Goal: Find specific page/section: Find specific page/section

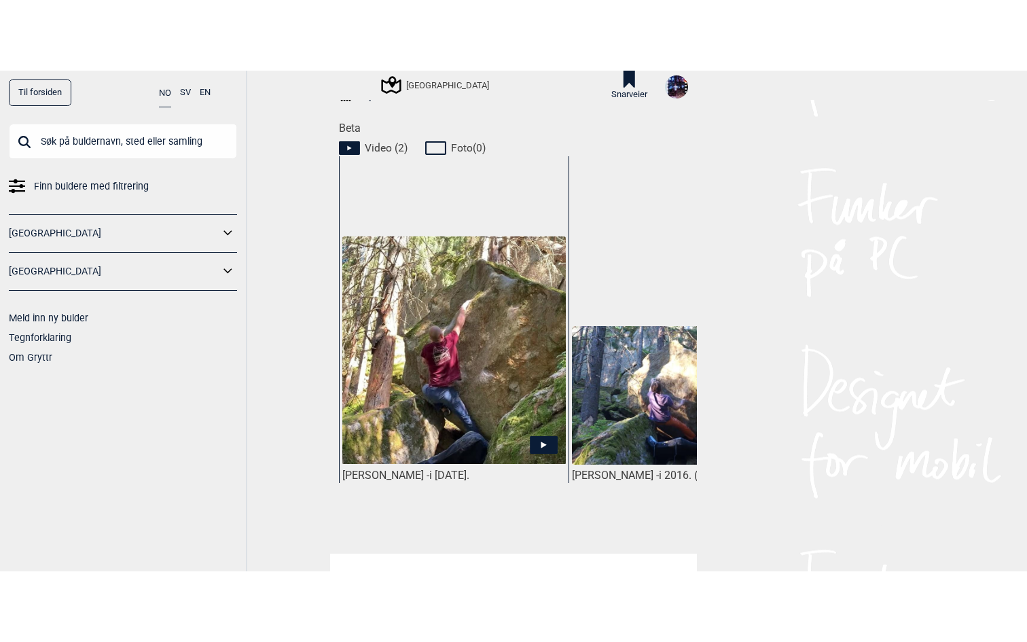
scroll to position [698, 0]
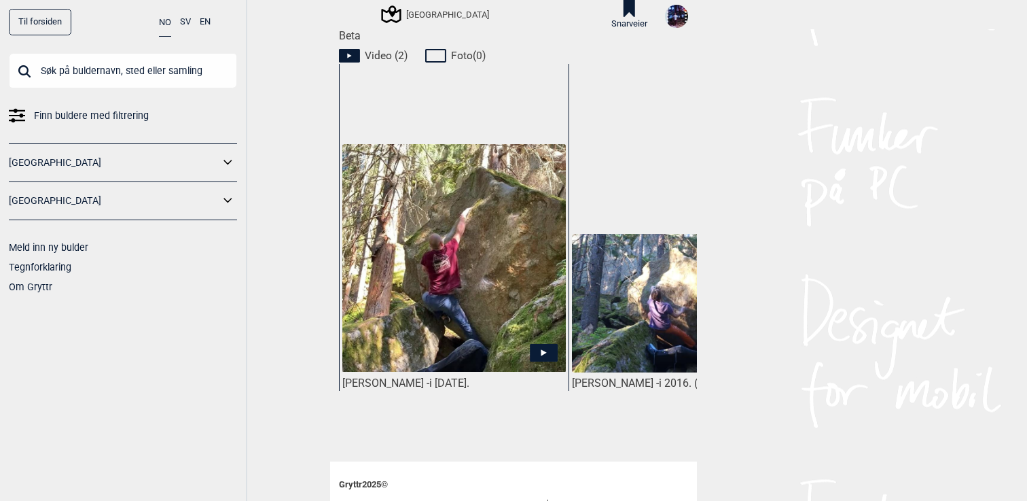
click at [486, 272] on img at bounding box center [453, 258] width 223 height 228
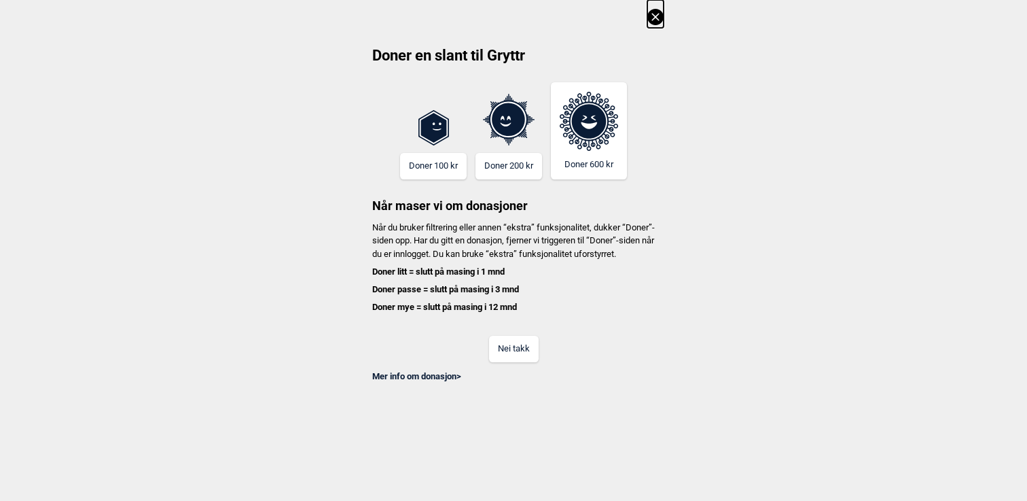
click at [522, 362] on button "Nei takk" at bounding box center [514, 349] width 50 height 26
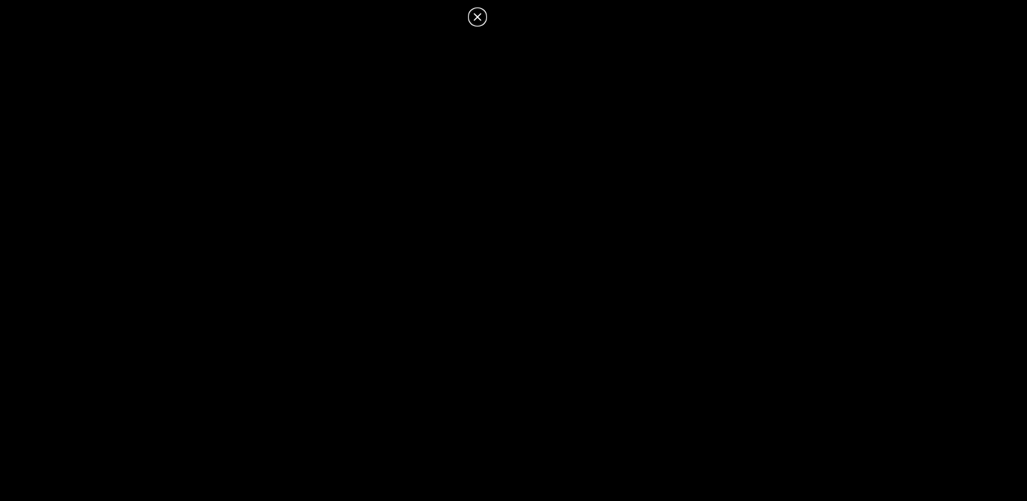
click at [479, 18] on icon at bounding box center [476, 16] width 7 height 7
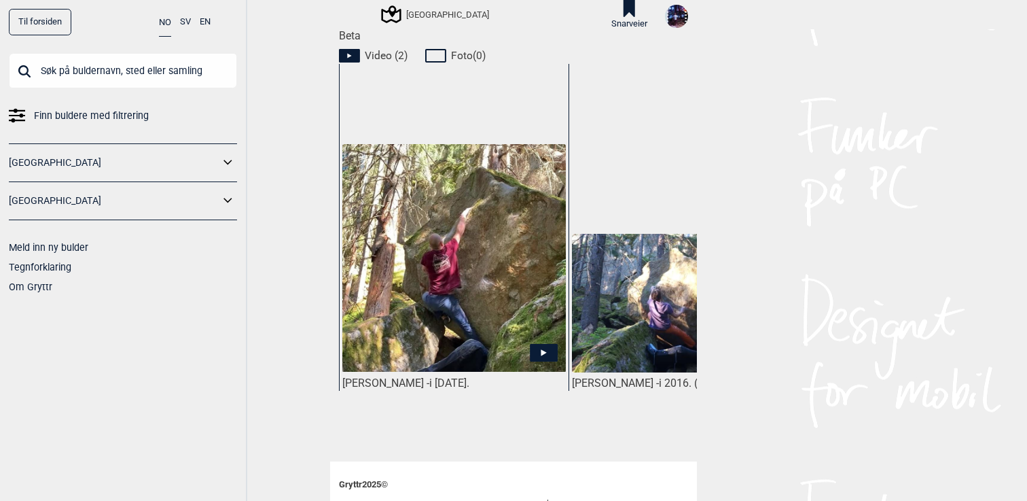
click at [626, 274] on img at bounding box center [683, 303] width 223 height 139
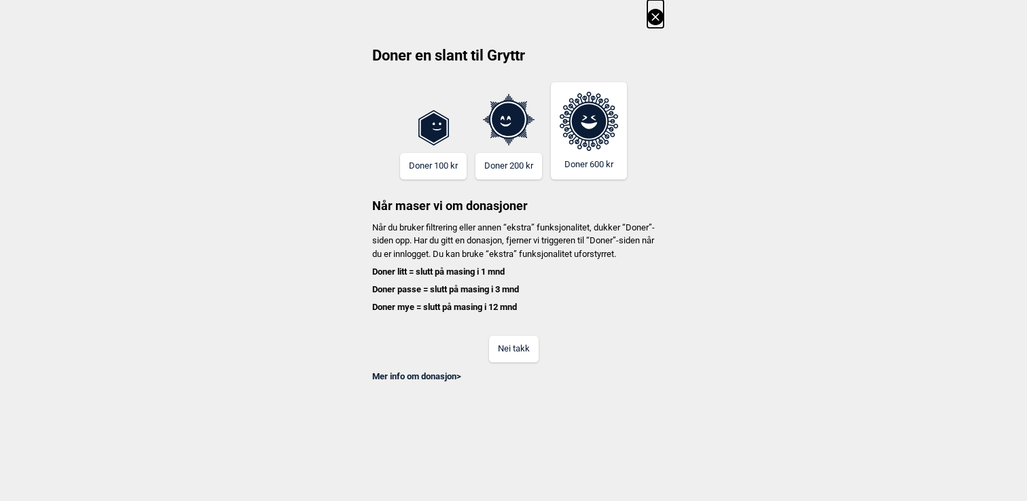
click at [497, 362] on button "Nei takk" at bounding box center [514, 349] width 50 height 26
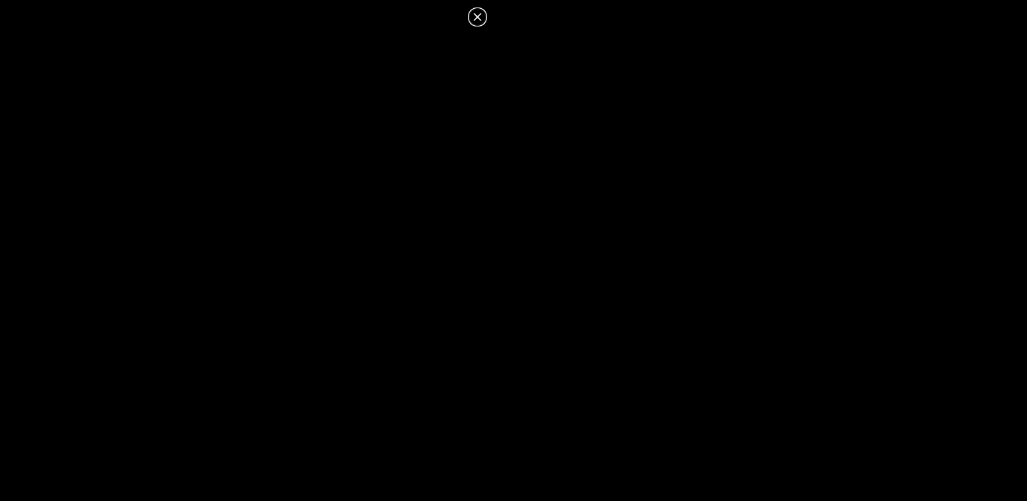
click at [478, 12] on icon at bounding box center [477, 17] width 16 height 16
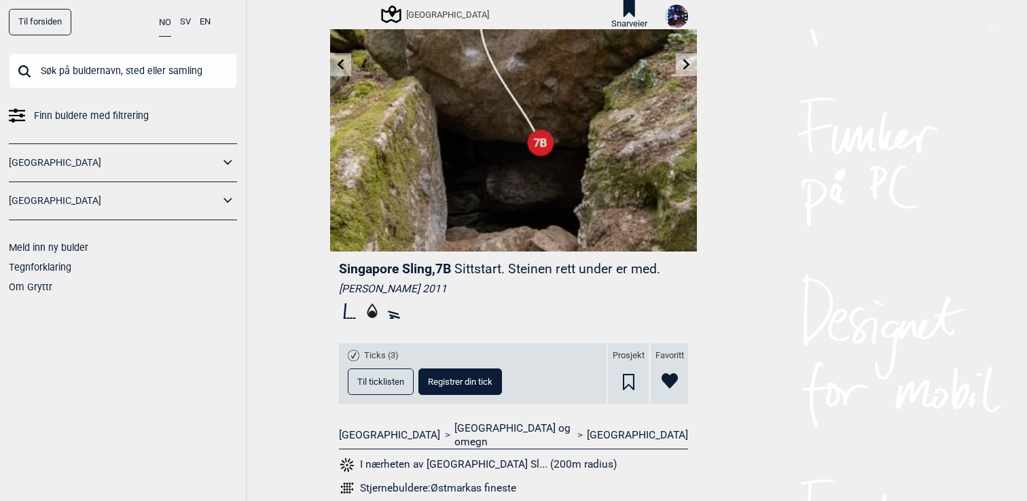
scroll to position [154, 0]
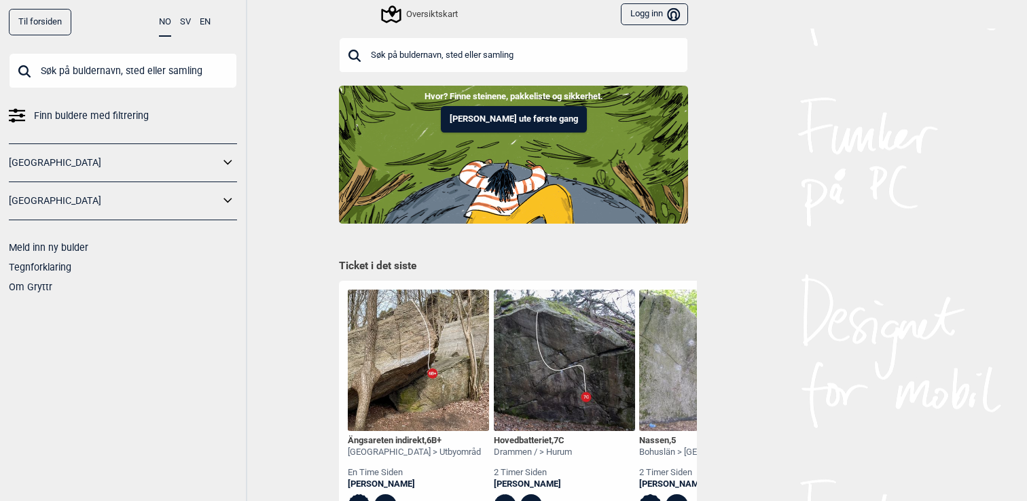
click at [495, 50] on input "text" at bounding box center [513, 54] width 349 height 35
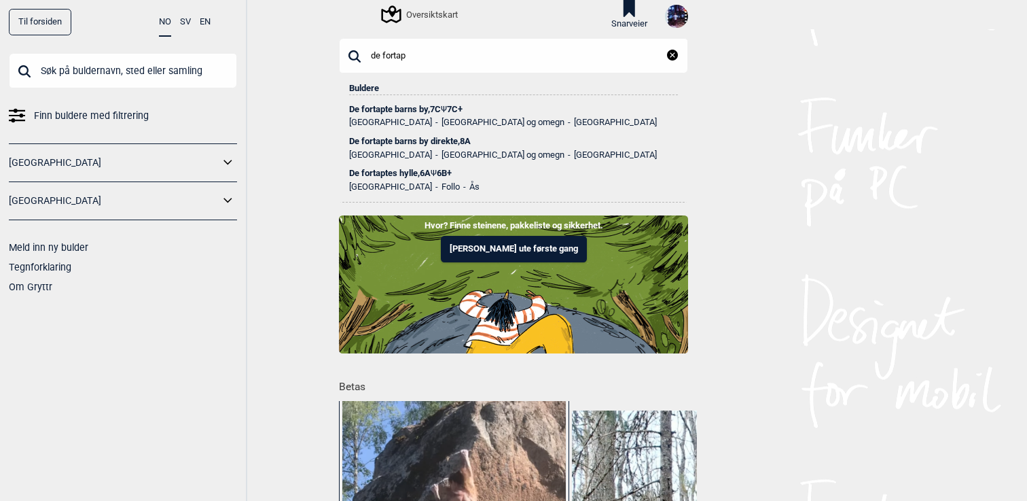
type input "de fortap"
click at [437, 108] on div "De fortapte barns by , 7C Ψ 7C+" at bounding box center [513, 110] width 329 height 10
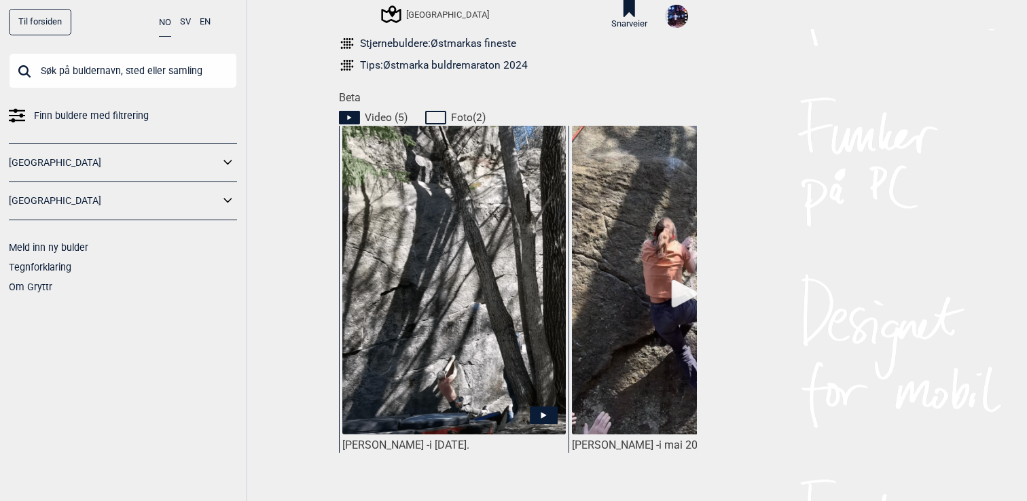
scroll to position [632, 0]
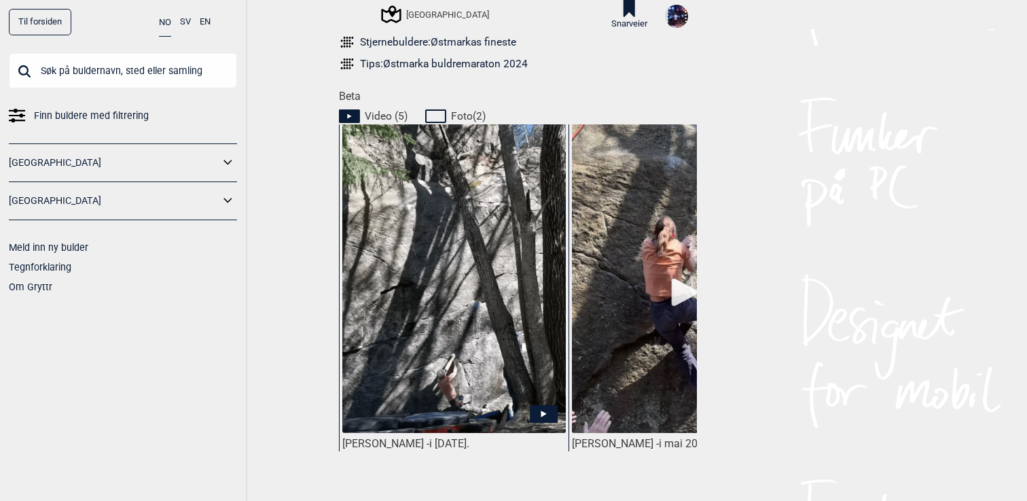
click at [462, 261] on img at bounding box center [453, 282] width 223 height 317
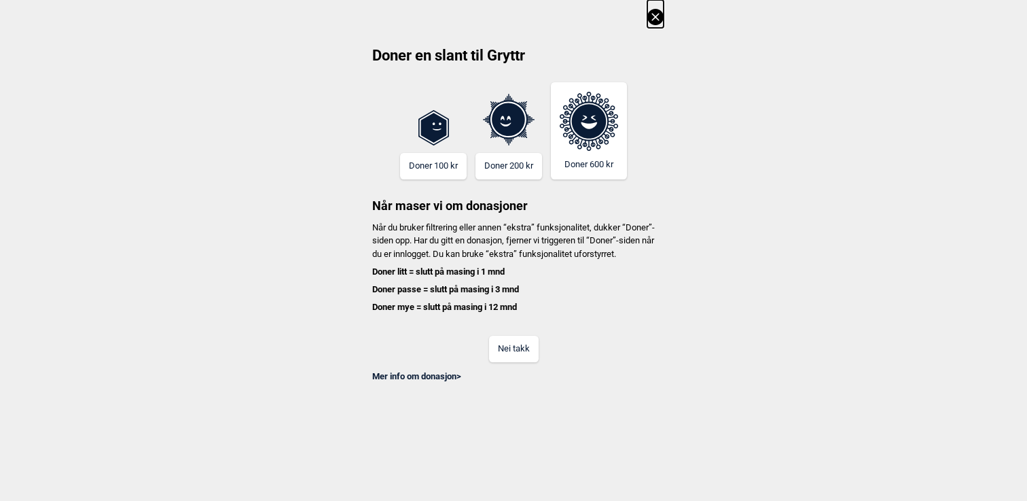
click at [521, 361] on button "Nei takk" at bounding box center [514, 349] width 50 height 26
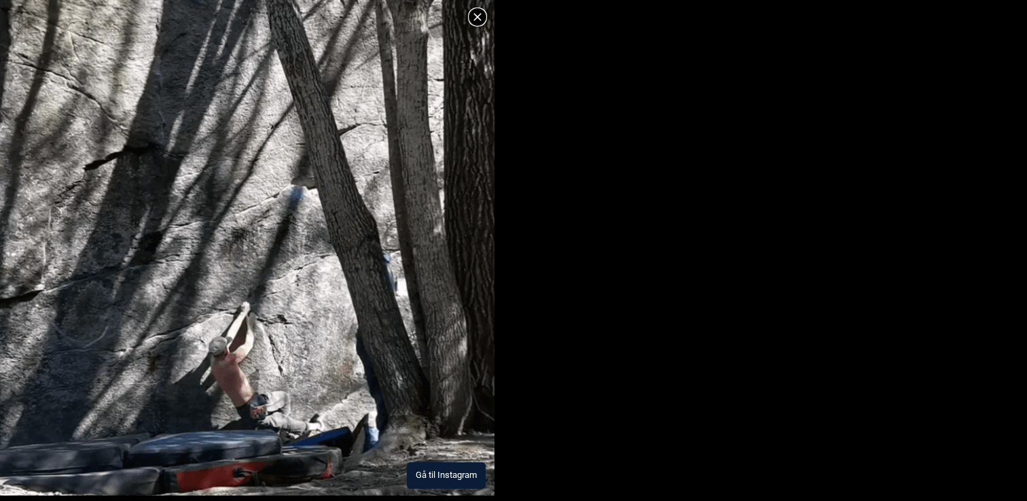
click at [427, 478] on button "Gå til Instagram" at bounding box center [446, 475] width 79 height 26
click at [480, 18] on icon at bounding box center [476, 16] width 7 height 7
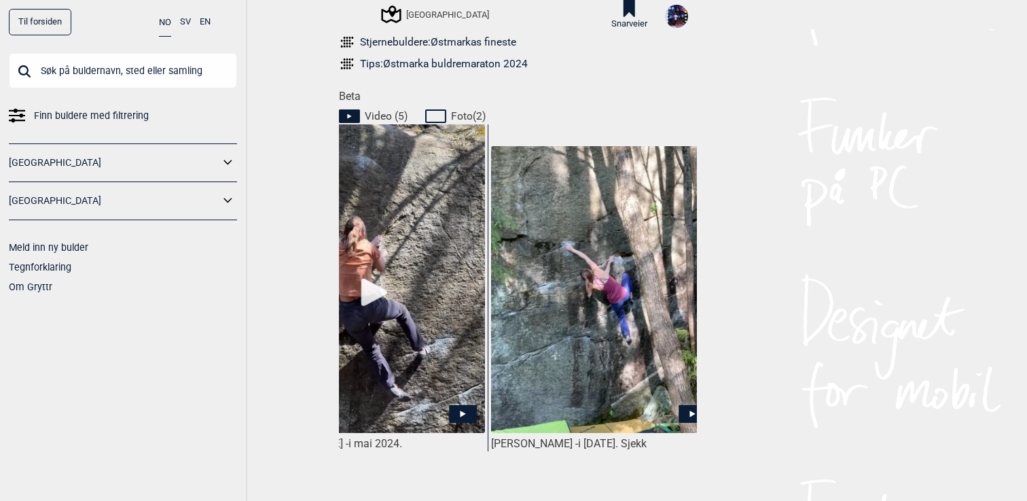
scroll to position [0, 315]
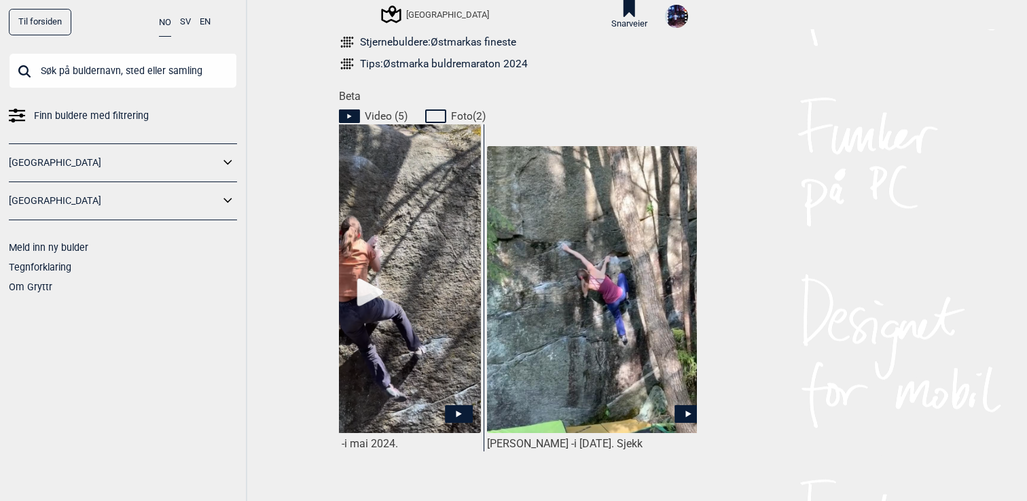
click at [414, 272] on img at bounding box center [368, 296] width 223 height 345
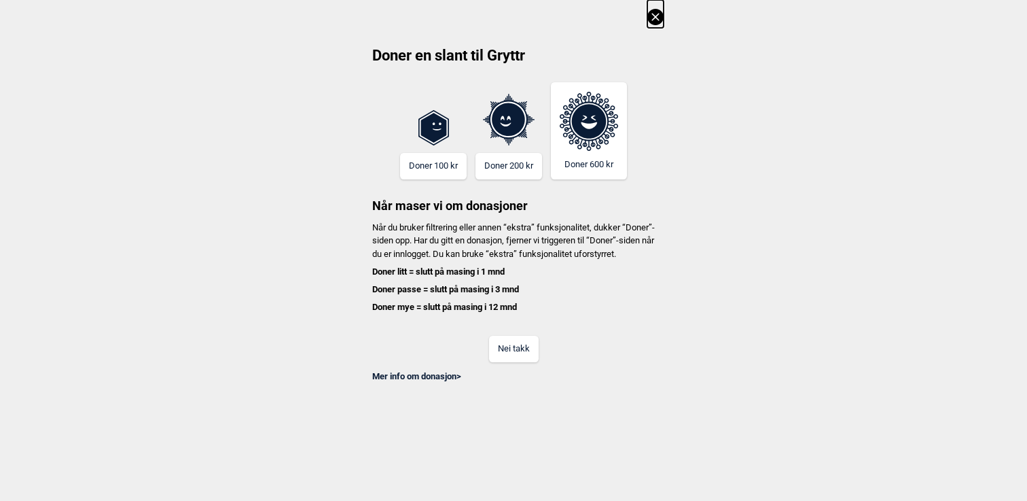
click at [503, 362] on button "Nei takk" at bounding box center [514, 349] width 50 height 26
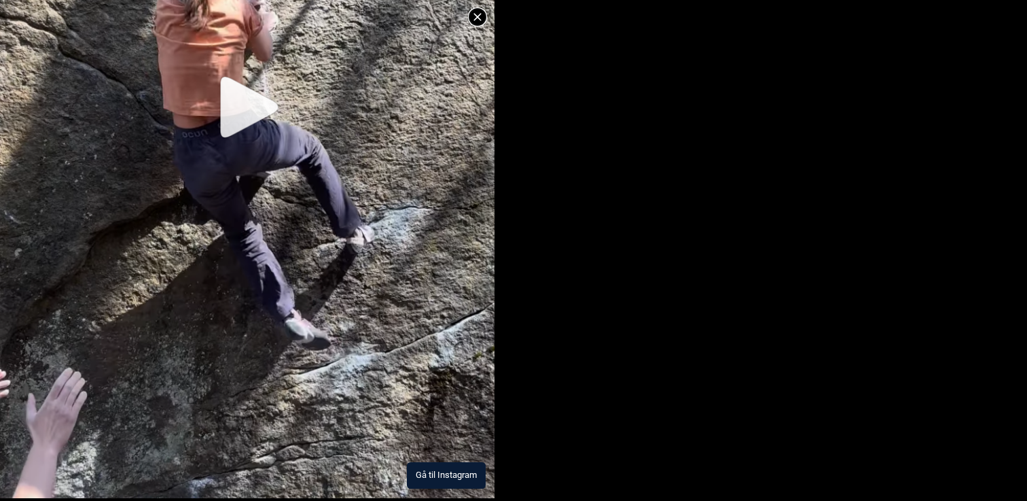
click at [459, 478] on button "Gå til Instagram" at bounding box center [446, 475] width 79 height 26
click at [476, 18] on icon at bounding box center [476, 16] width 7 height 7
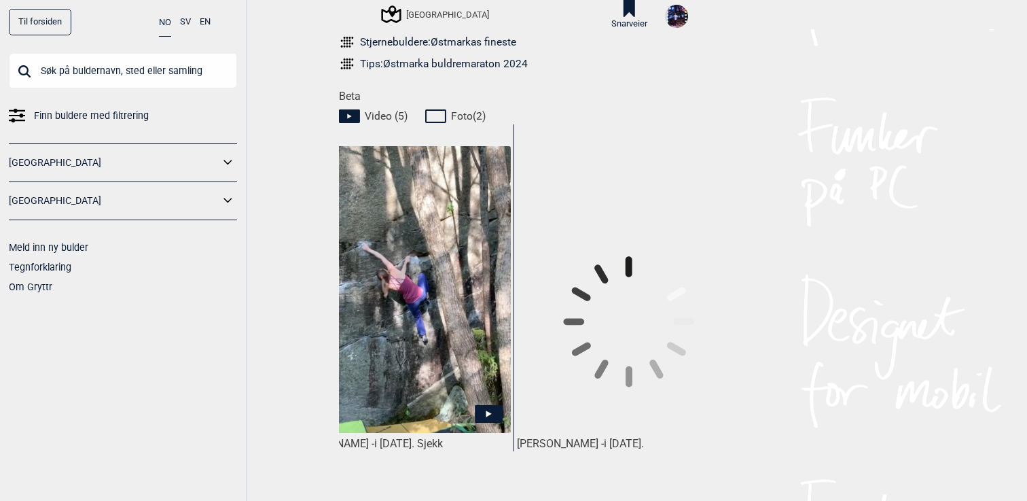
scroll to position [0, 520]
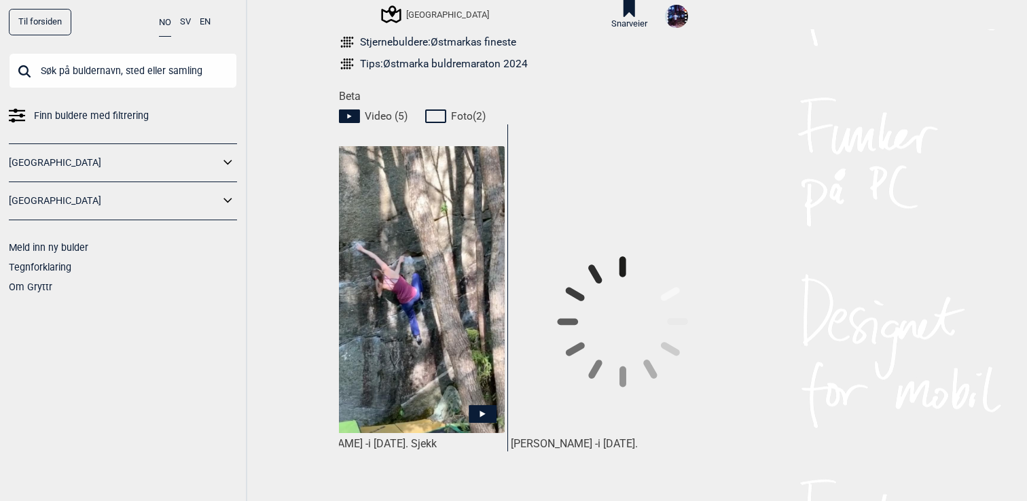
click at [432, 302] on img at bounding box center [392, 289] width 223 height 287
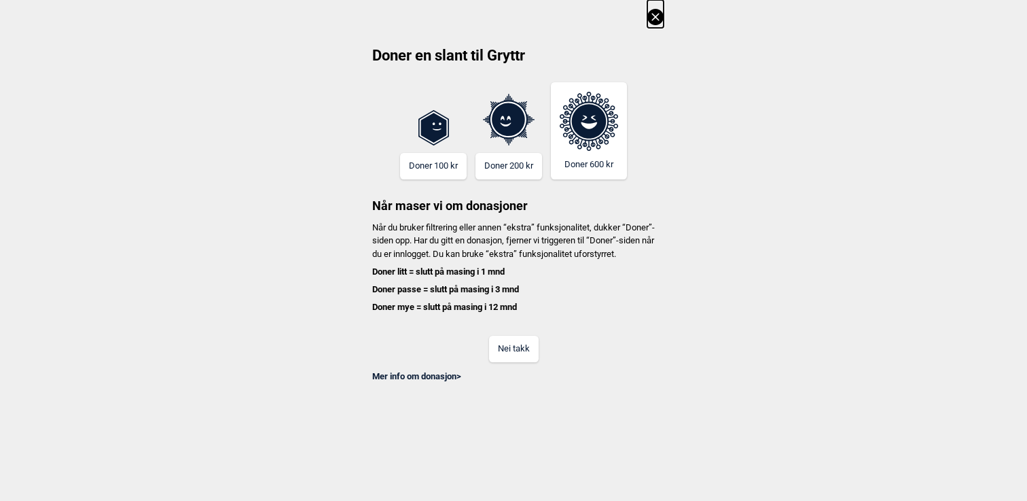
click at [526, 362] on button "Nei takk" at bounding box center [514, 349] width 50 height 26
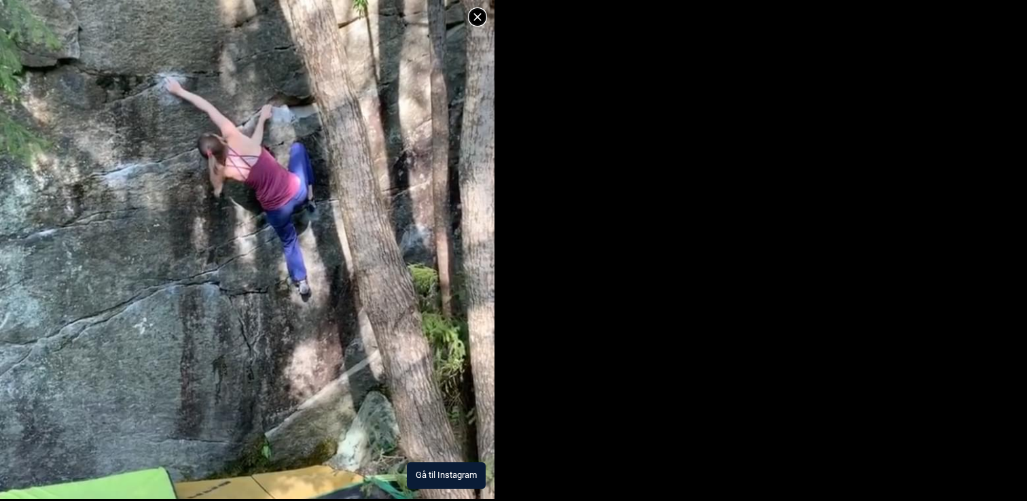
click at [452, 471] on button "Gå til Instagram" at bounding box center [446, 475] width 79 height 26
click at [475, 18] on icon at bounding box center [476, 16] width 7 height 7
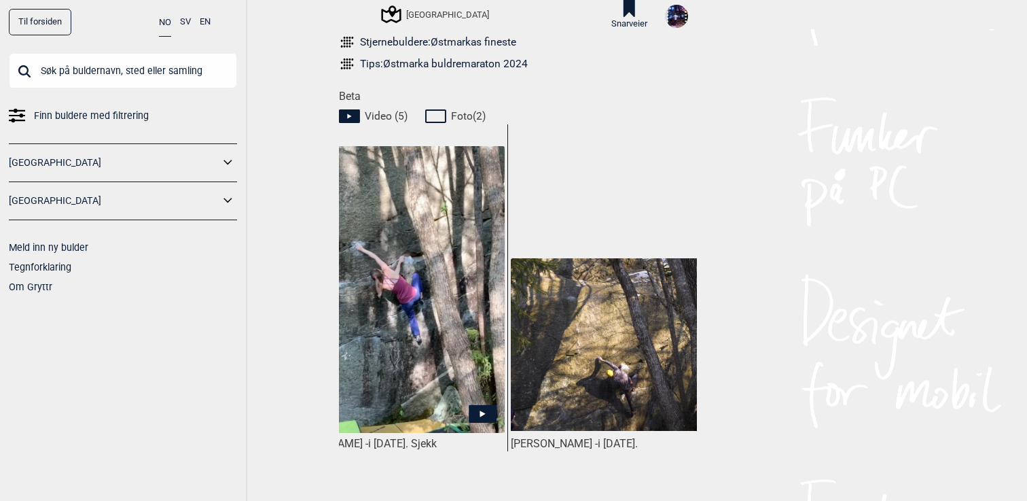
click at [638, 321] on img at bounding box center [622, 344] width 223 height 173
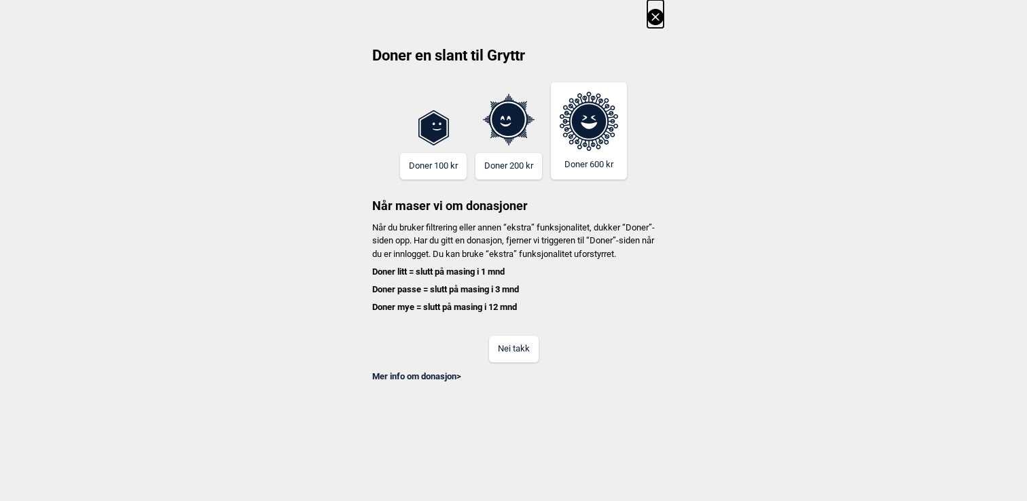
click at [519, 362] on button "Nei takk" at bounding box center [514, 349] width 50 height 26
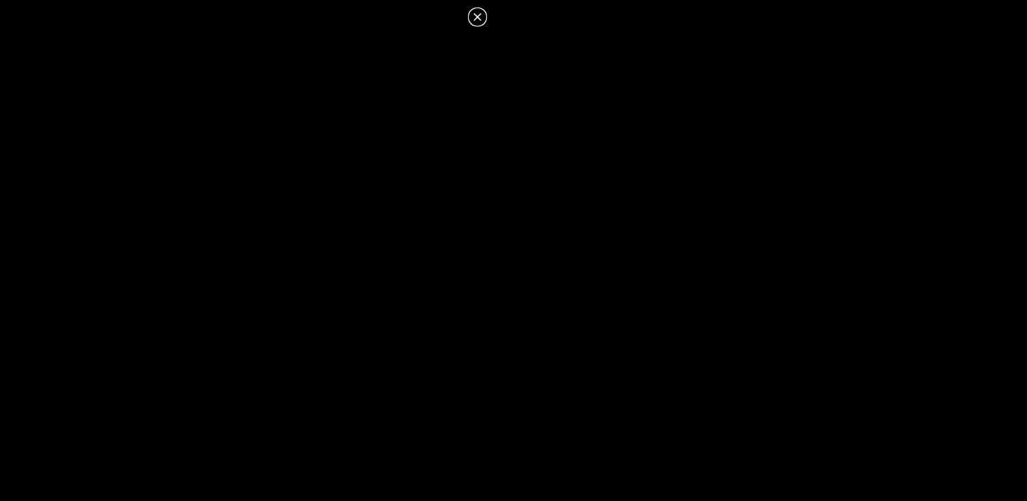
click at [473, 12] on icon at bounding box center [477, 17] width 16 height 16
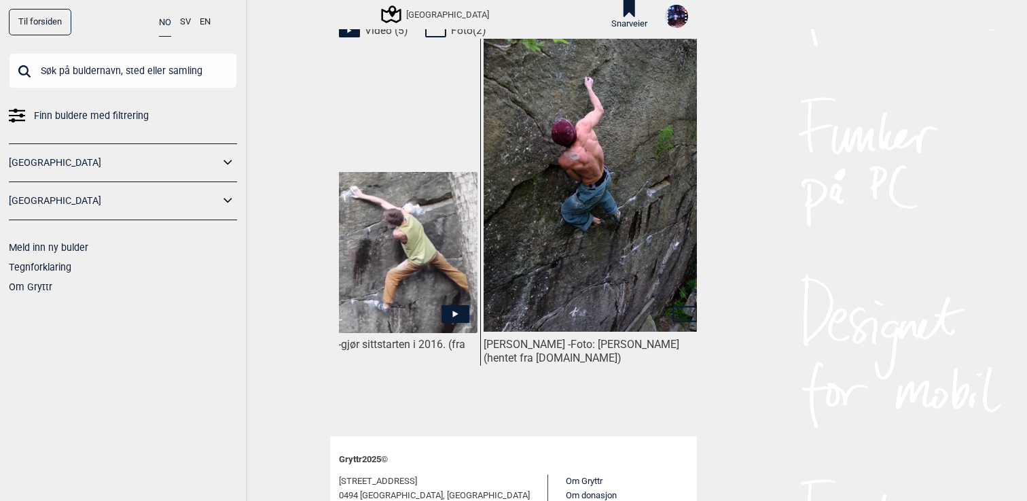
scroll to position [0, 790]
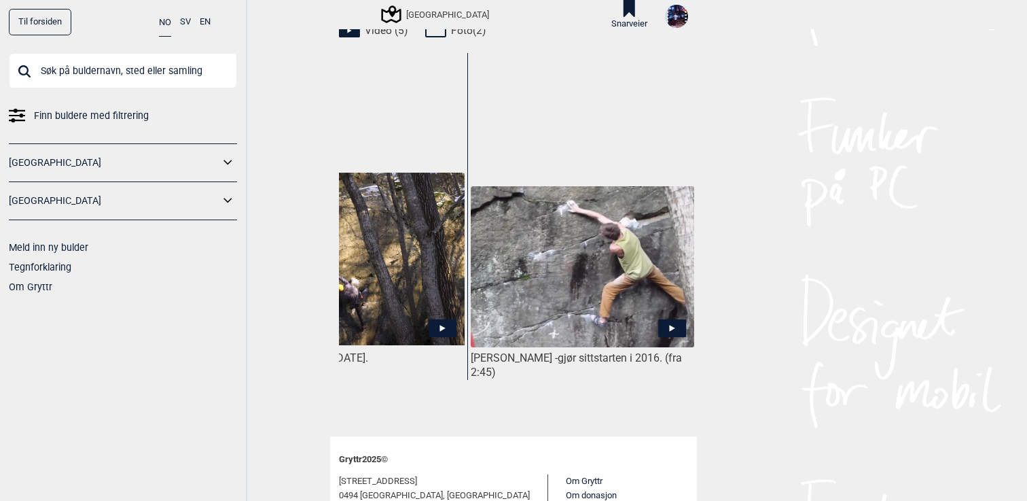
click at [554, 216] on img at bounding box center [582, 266] width 223 height 161
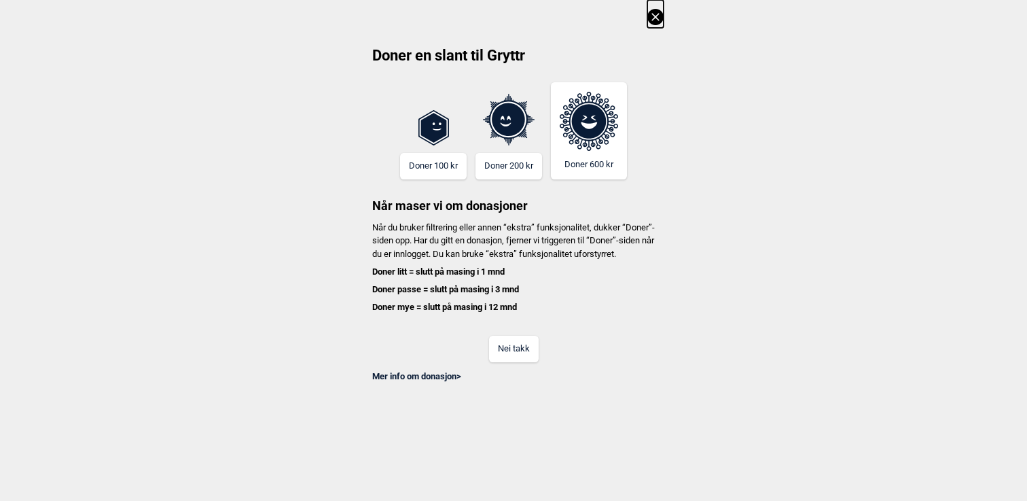
click at [516, 361] on button "Nei takk" at bounding box center [514, 349] width 50 height 26
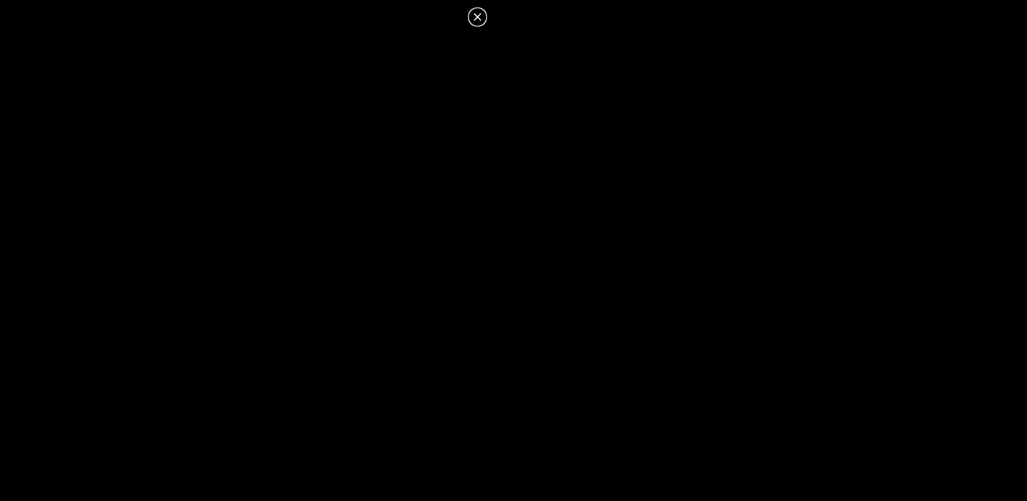
click at [477, 12] on icon at bounding box center [477, 17] width 16 height 16
